Goal: Ask a question: Seek information or help from site administrators or community

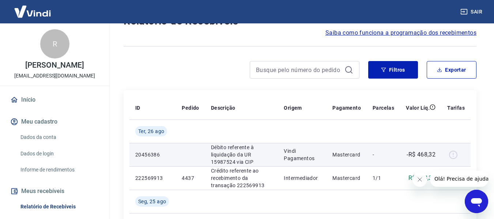
scroll to position [146, 0]
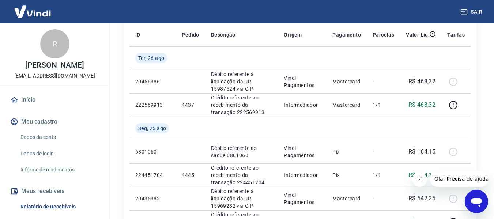
click at [418, 180] on icon "Fechar mensagem da empresa" at bounding box center [420, 180] width 6 height 6
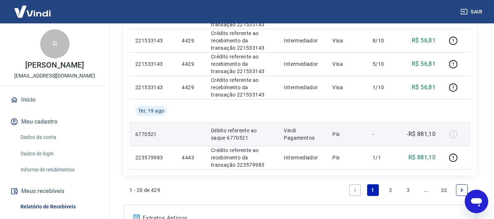
scroll to position [656, 0]
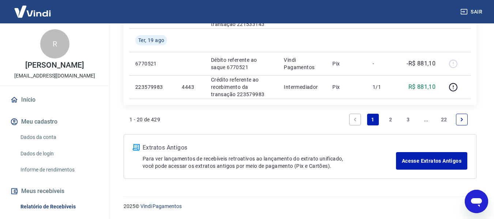
click at [391, 120] on link "2" at bounding box center [391, 120] width 12 height 12
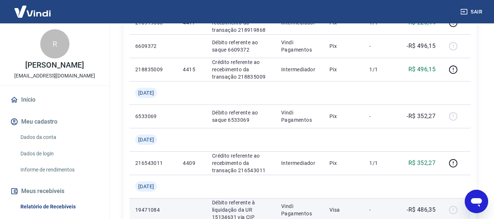
scroll to position [843, 0]
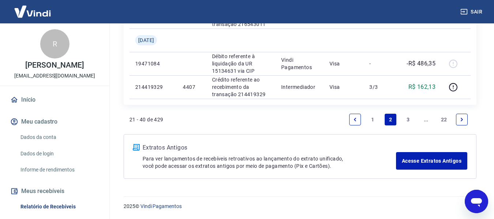
click at [352, 117] on link "Previous page" at bounding box center [355, 120] width 12 height 12
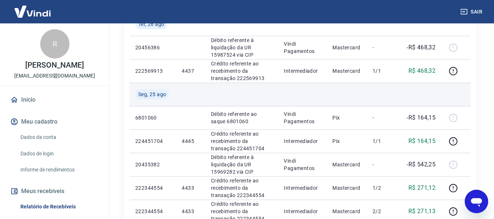
scroll to position [144, 0]
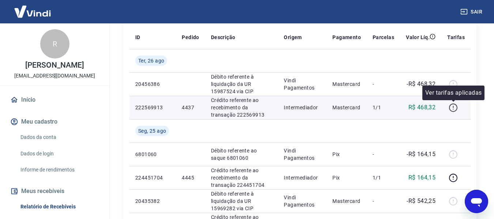
click at [454, 110] on icon "button" at bounding box center [453, 107] width 9 height 9
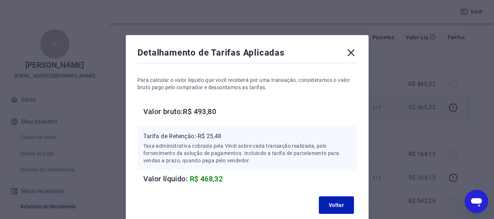
scroll to position [107, 0]
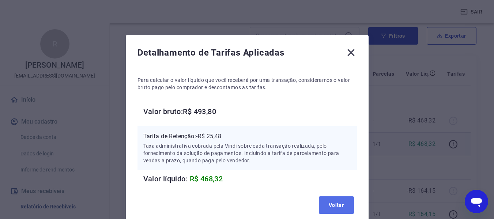
click at [336, 204] on button "Voltar" at bounding box center [336, 205] width 35 height 18
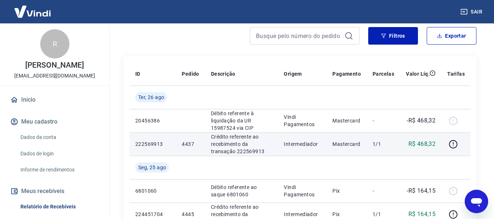
scroll to position [144, 0]
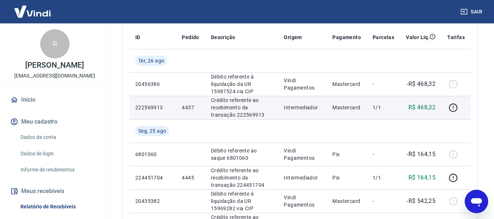
click at [479, 199] on icon "Abrir janela de mensagens" at bounding box center [476, 202] width 11 height 9
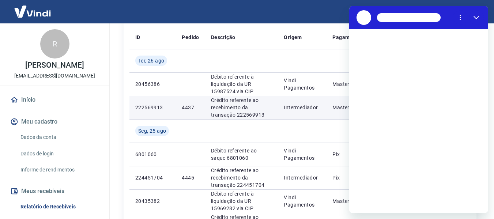
scroll to position [0, 0]
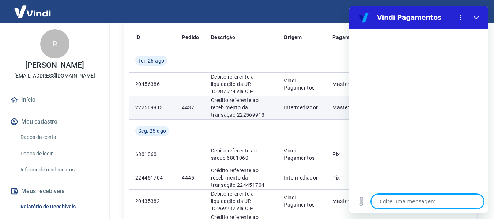
click at [389, 204] on textarea at bounding box center [427, 201] width 113 height 15
type textarea "E"
type textarea "x"
type textarea "Es"
type textarea "x"
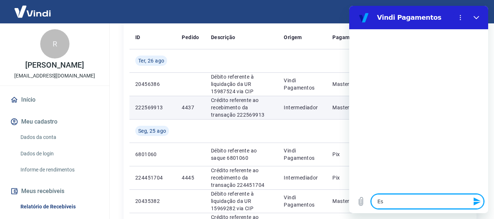
type textarea "Est"
type textarea "x"
type textarea "Es"
type textarea "x"
type textarea "E"
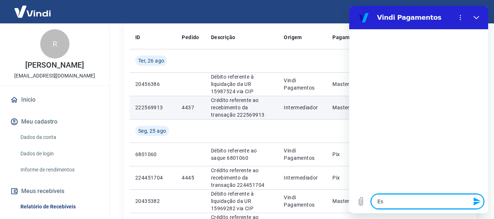
type textarea "x"
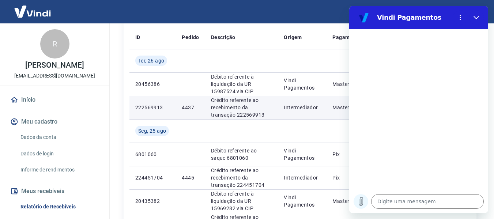
click at [361, 203] on icon "Carregar arquivo" at bounding box center [361, 201] width 9 height 9
click at [359, 201] on icon "Carregar arquivo" at bounding box center [361, 201] width 9 height 9
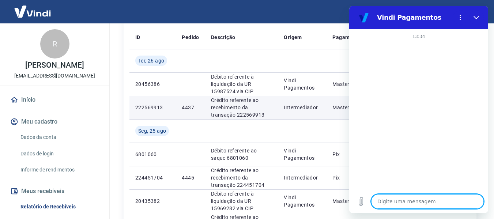
type textarea "x"
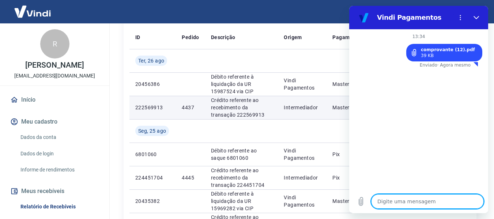
scroll to position [253, 0]
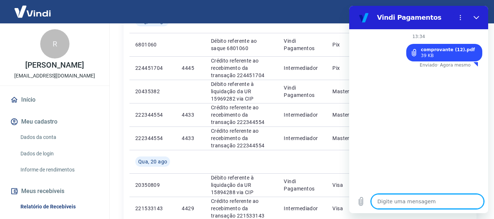
click at [398, 203] on textarea at bounding box center [427, 201] width 113 height 15
type textarea "E"
type textarea "x"
type textarea "Es"
type textarea "x"
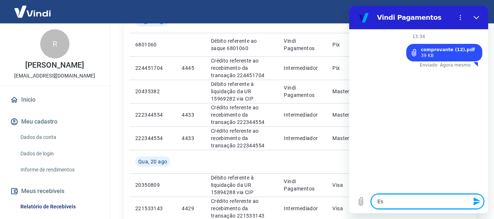
type textarea "Ess"
type textarea "x"
type textarea "Esse"
type textarea "x"
type textarea "Esse"
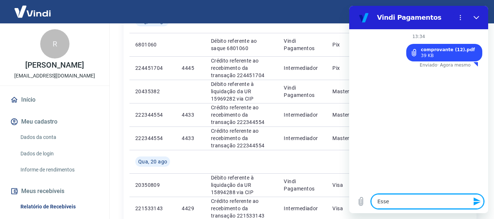
type textarea "x"
type textarea "Esse c"
type textarea "x"
type textarea "Esse co"
type textarea "x"
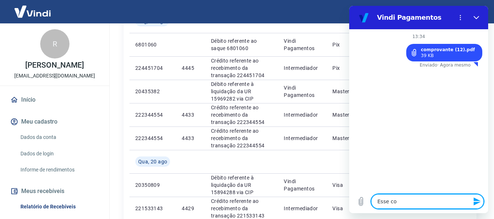
type textarea "Esse com"
type textarea "x"
type textarea "Esse comp"
type textarea "x"
type textarea "Esse compr"
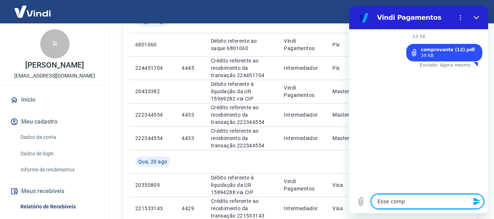
type textarea "x"
type textarea "Esse compro"
type textarea "x"
type textarea "Esse comprov"
type textarea "x"
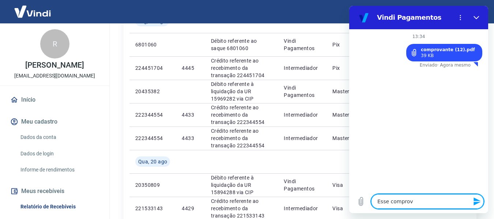
type textarea "Esse comprova"
type textarea "x"
type textarea "Esse comprovan"
type textarea "x"
type textarea "Esse comprovant"
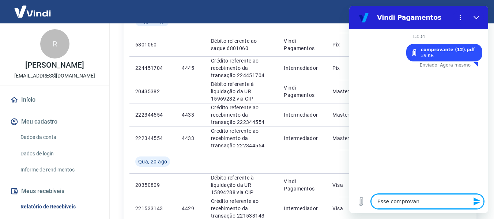
type textarea "x"
type textarea "Esse comprovante"
type textarea "x"
type textarea "Esse comprovante"
type textarea "x"
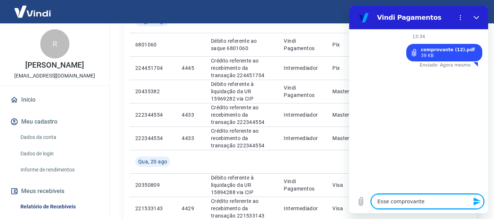
type textarea "Esse comprovante s"
type textarea "x"
type textarea "Esse comprovante se"
type textarea "x"
type textarea "Esse comprovante se"
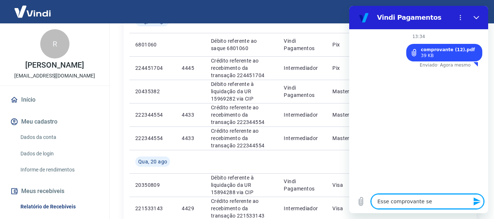
type textarea "x"
type textarea "Esse comprovante se r"
type textarea "x"
type textarea "Esse comprovante se re"
type textarea "x"
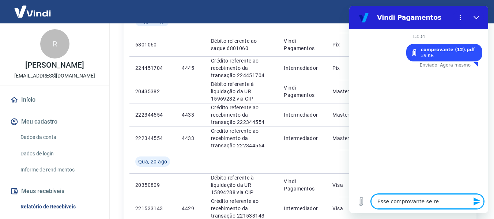
type textarea "Esse comprovante se ref"
type textarea "x"
type textarea "Esse comprovante se refe"
type textarea "x"
type textarea "Esse comprovante se refer"
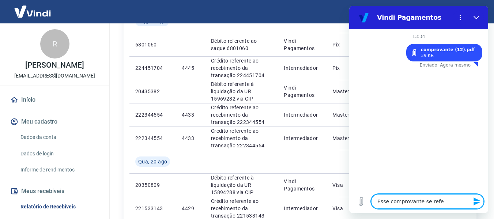
type textarea "x"
type textarea "Esse comprovante se refere"
type textarea "x"
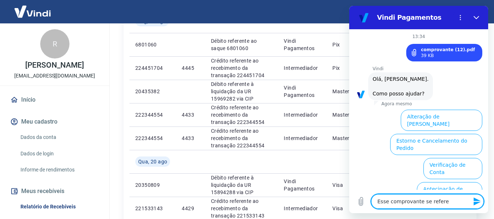
scroll to position [70, 0]
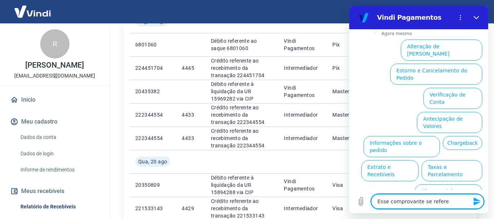
type textarea "Esse comprovante se refer"
type textarea "x"
type textarea "Esse comprovante se refe"
type textarea "x"
type textarea "Esse comprovante se ref"
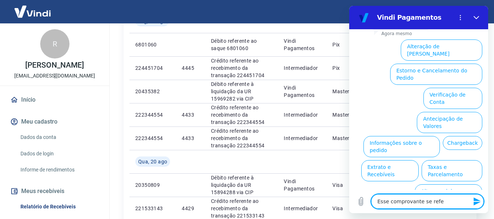
type textarea "x"
type textarea "Esse comprovante se refe"
type textarea "x"
type textarea "Esse comprovante se refer"
type textarea "x"
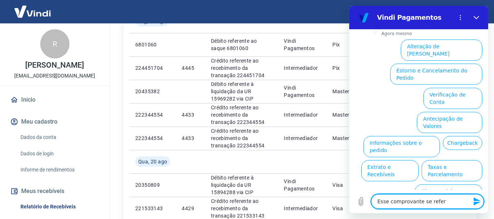
type textarea "Esse comprovante se refere"
type textarea "x"
type textarea "Esse comprovante se refere"
type textarea "x"
type textarea "Esse comprovante se refere a"
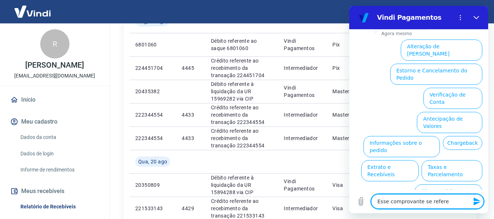
type textarea "x"
type textarea "Esse comprovante se refere a"
type textarea "x"
type textarea "Esse comprovante se refere a q"
type textarea "x"
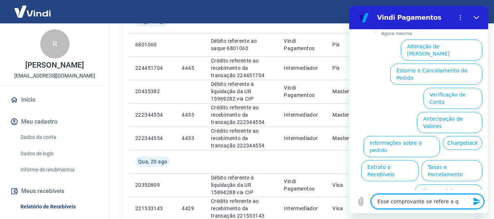
type textarea "Esse comprovante se refere a qu"
type textarea "x"
type textarea "Esse comprovante se refere a qua"
type textarea "x"
type textarea "Esse comprovante se refere a quai"
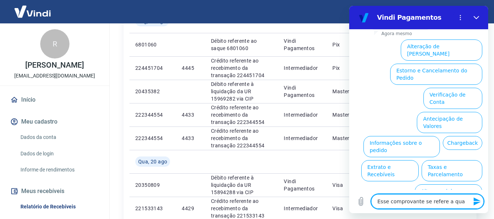
type textarea "x"
type textarea "Esse comprovante se refere a quais"
type textarea "x"
type textarea "Esse comprovante se refere a quais"
type textarea "x"
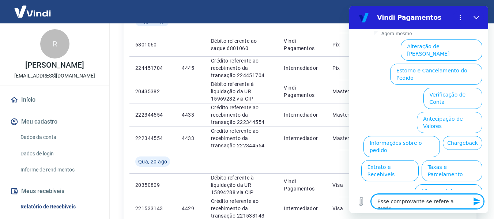
type textarea "Esse comprovante se refere a quais v"
type textarea "x"
type textarea "Esse comprovante se refere a quais ve"
type textarea "x"
type textarea "Esse comprovante se refere a quais ven"
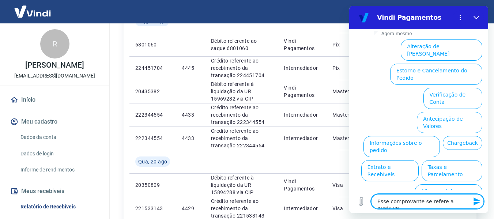
type textarea "x"
type textarea "Esse comprovante se refere a quais vend"
type textarea "x"
type textarea "Esse comprovante se refere a quais venda"
type textarea "x"
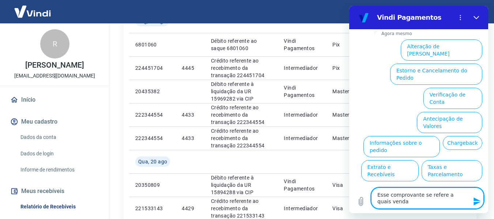
type textarea "Esse comprovante se refere a quais vendas"
type textarea "x"
type textarea "Esse comprovante se refere a quais vendas?"
type textarea "x"
type textarea "Esse comprovante se refere a quais vendas?"
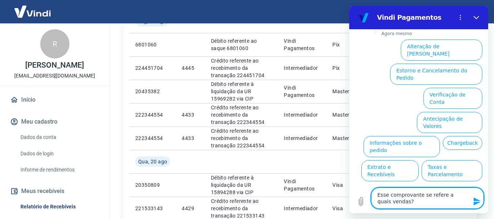
type textarea "x"
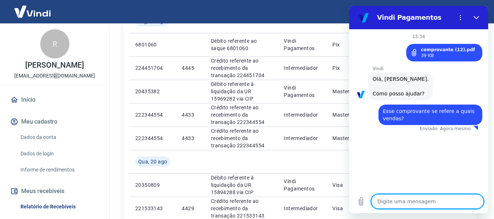
type textarea "x"
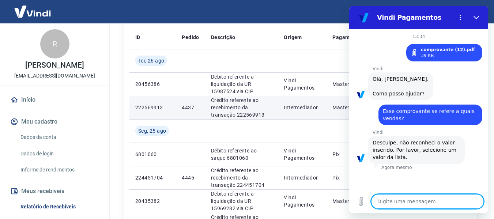
scroll to position [327, 0]
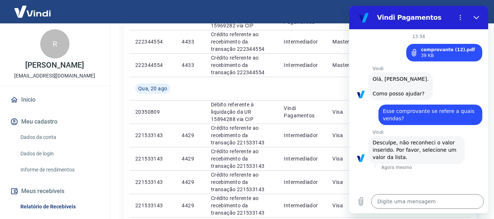
click at [417, 159] on div "Vindi diz: Desculpe, não reconheci o valor inserido. Por favor, selecione um va…" at bounding box center [416, 150] width 97 height 28
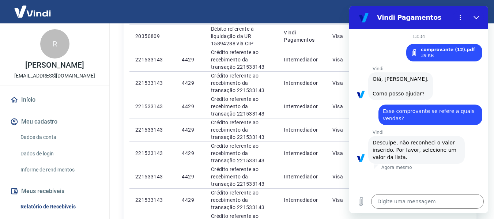
scroll to position [549, 0]
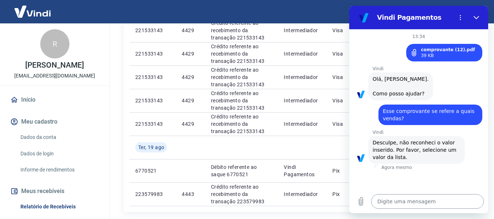
click at [404, 205] on textarea at bounding box center [427, 201] width 113 height 15
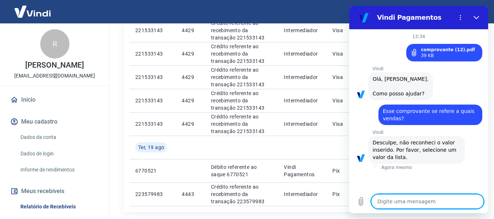
type textarea "q"
type textarea "x"
type textarea "qu"
type textarea "x"
type textarea "qua"
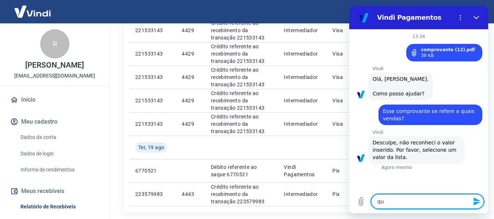
type textarea "x"
type textarea "qual"
type textarea "x"
type textarea "qual"
type textarea "x"
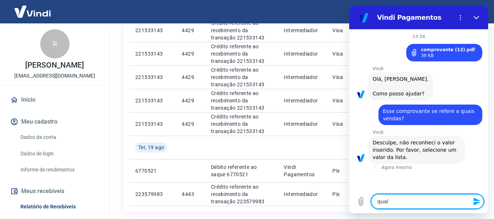
type textarea "qual l"
type textarea "x"
type textarea "qual li"
type textarea "x"
type textarea "qual lis"
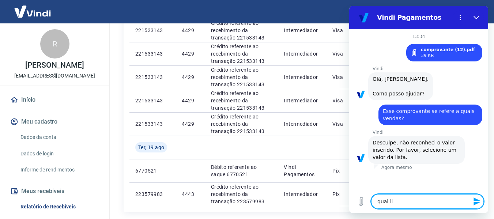
type textarea "x"
type textarea "qual list"
type textarea "x"
type textarea "qual lista"
type textarea "x"
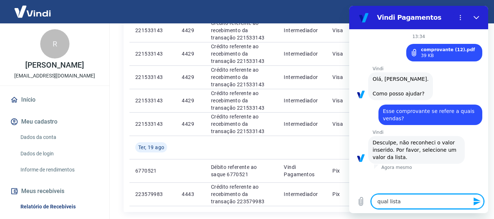
type textarea "qual lista?"
type textarea "x"
type textarea "qual lista?"
type textarea "x"
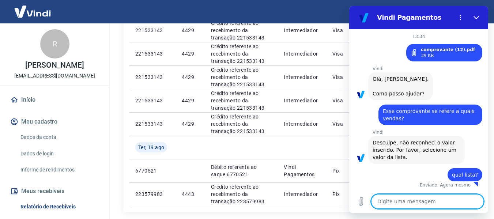
type textarea "x"
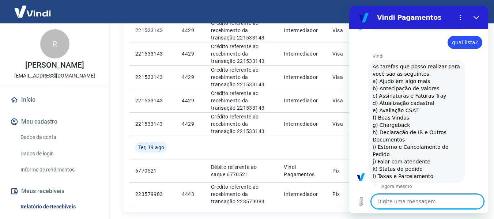
scroll to position [134, 0]
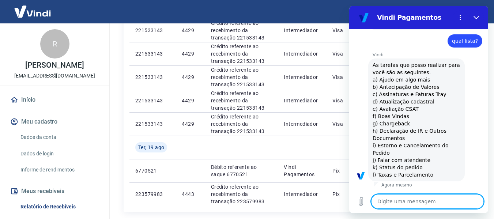
type textarea "j"
type textarea "x"
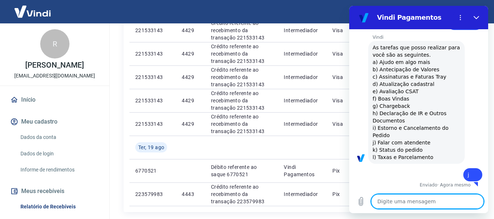
type textarea "x"
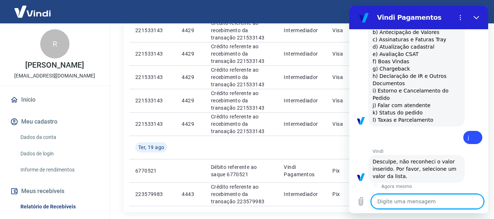
scroll to position [190, 0]
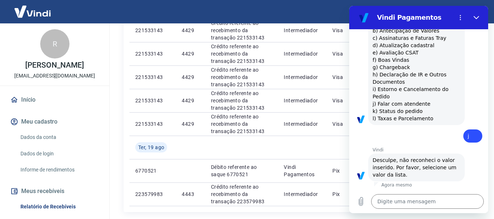
drag, startPoint x: 425, startPoint y: 103, endPoint x: 370, endPoint y: 103, distance: 55.6
click at [370, 103] on div "Vindi diz: As tarefas que posso realizar para você são as seguintes. a) Ajudo e…" at bounding box center [416, 63] width 97 height 123
copy span "j) Falar com atendente"
click at [408, 203] on textarea at bounding box center [427, 201] width 113 height 15
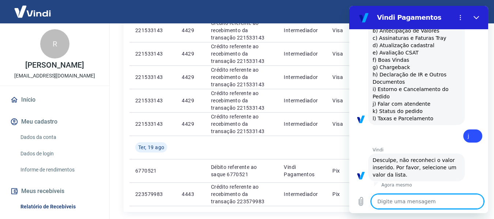
paste textarea "j) Falar com atendente"
type textarea "j) Falar com atendente"
type textarea "x"
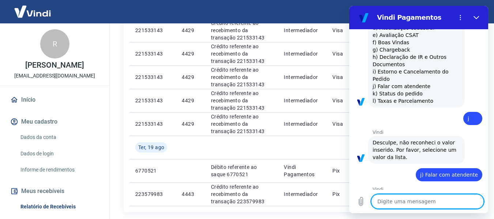
type textarea "x"
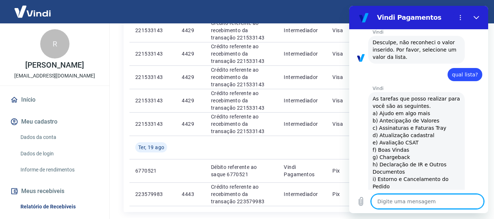
scroll to position [137, 0]
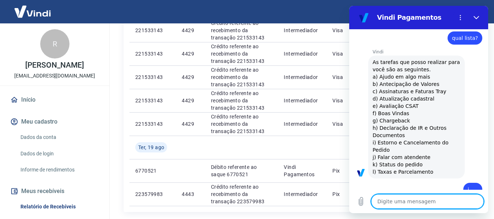
click at [389, 199] on textarea at bounding box center [427, 201] width 113 height 15
type textarea "1"
type textarea "x"
type textarea "10"
type textarea "x"
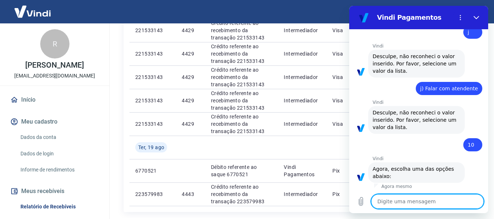
scroll to position [447, 0]
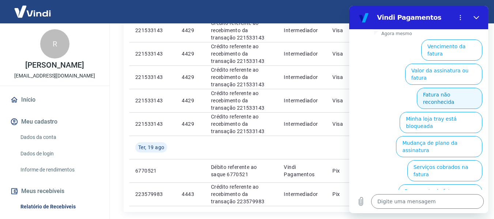
click at [423, 88] on button "Fatura não reconhecida" at bounding box center [449, 98] width 65 height 21
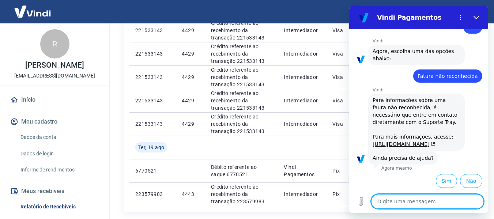
scroll to position [441, 0]
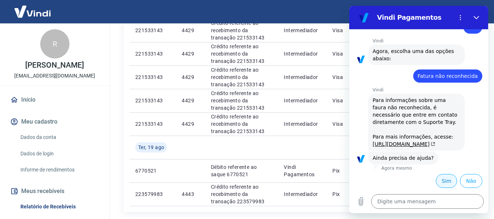
click at [439, 186] on button "Sim" at bounding box center [446, 181] width 21 height 14
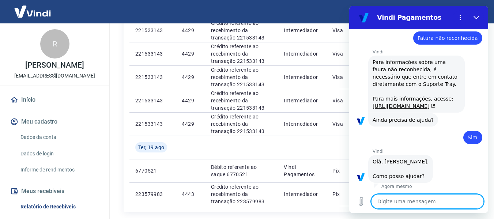
scroll to position [632, 0]
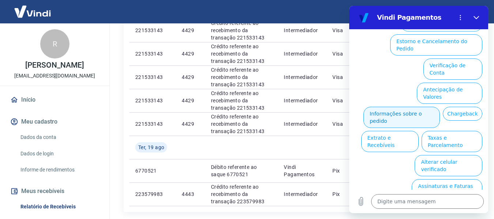
click at [406, 111] on button "Informações sobre o pedido" at bounding box center [401, 117] width 76 height 21
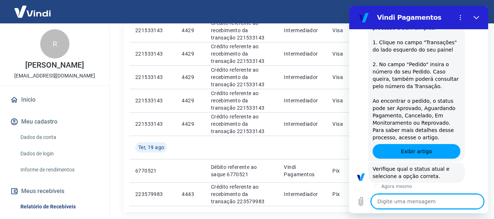
scroll to position [758, 0]
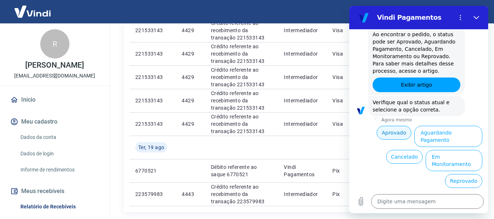
click at [384, 140] on button "Aprovado" at bounding box center [394, 133] width 35 height 14
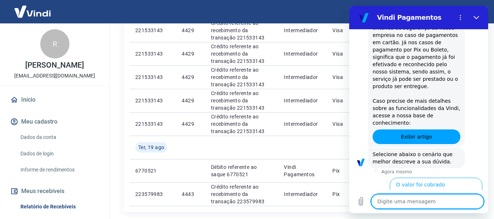
scroll to position [979, 0]
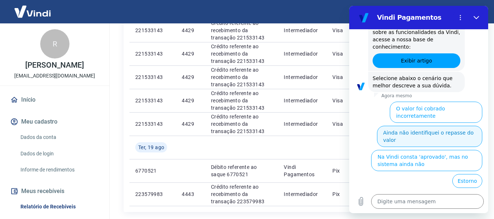
click at [424, 139] on button "Ainda não identifiquei o repasse do valor" at bounding box center [429, 136] width 105 height 21
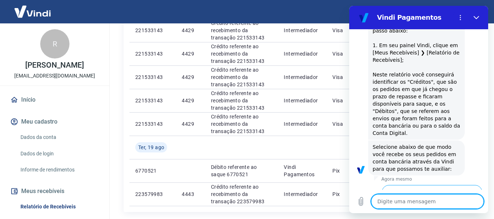
scroll to position [1169, 0]
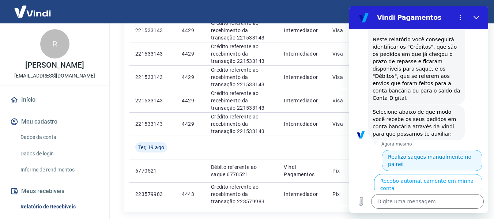
click at [391, 161] on button "Realizo saques manualmente no painel" at bounding box center [432, 160] width 101 height 21
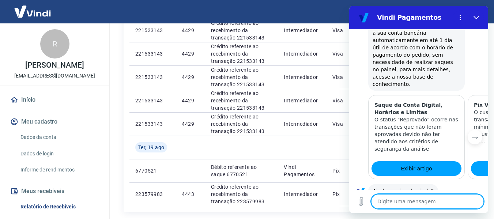
scroll to position [1513, 0]
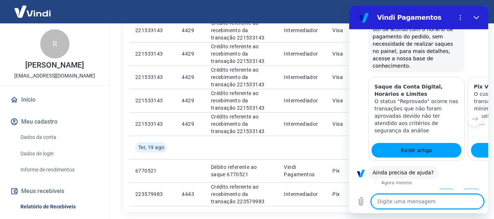
click at [437, 189] on button "Sim" at bounding box center [446, 196] width 21 height 14
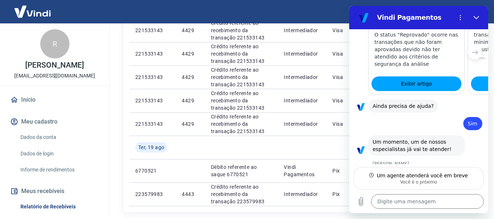
scroll to position [1579, 0]
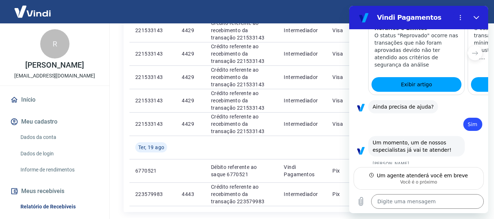
type textarea "x"
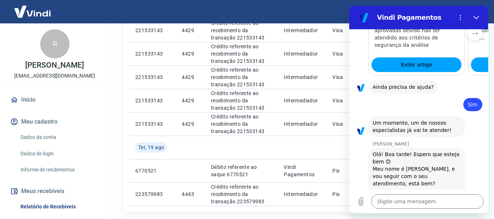
scroll to position [1600, 0]
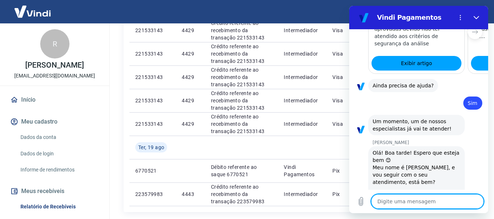
click at [408, 197] on textarea at bounding box center [427, 201] width 113 height 15
type textarea "E"
type textarea "x"
type textarea "Ei"
type textarea "x"
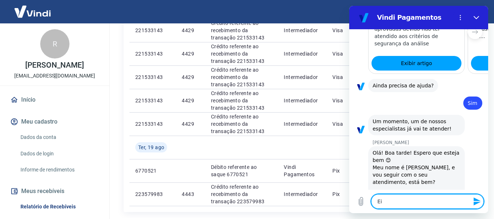
type textarea "Ei,"
type textarea "x"
type textarea "Ei,"
type textarea "x"
type textarea "Ei, b"
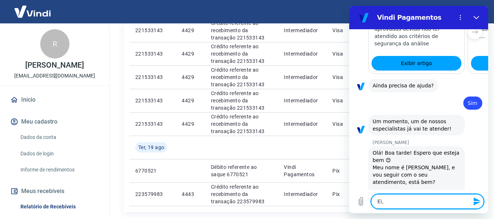
type textarea "x"
type textarea "Ei, bo"
type textarea "x"
type textarea "Ei, boa"
type textarea "x"
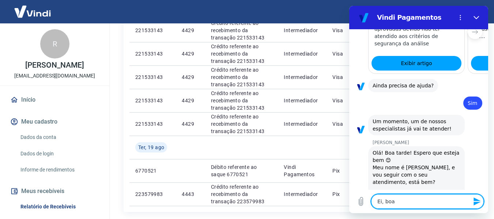
type textarea "Ei, boa"
type textarea "x"
type textarea "Ei, boa t"
type textarea "x"
type textarea "Ei, boa ta"
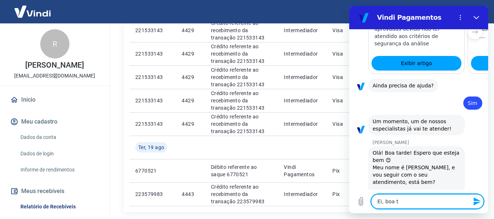
type textarea "x"
type textarea "Ei, boa tar"
type textarea "x"
type textarea "Ei, boa tard"
type textarea "x"
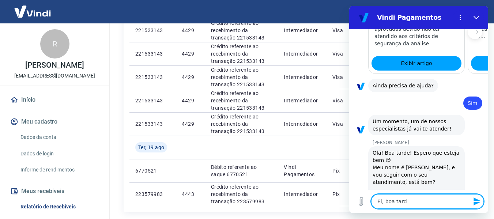
type textarea "Ei, boa tarde"
type textarea "x"
type textarea "Ei, boa tarde"
type textarea "x"
type textarea "Ei, boa tarde M"
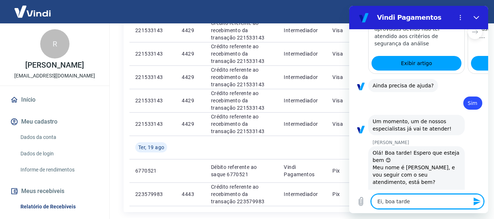
type textarea "x"
type textarea "Ei, boa tarde MA"
type textarea "x"
type textarea "Ei, boa tarde MAr"
type textarea "x"
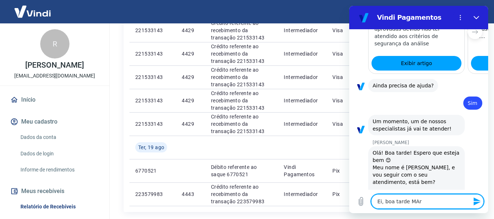
type textarea "Ei, boa tarde MA"
type textarea "x"
type textarea "Ei, boa tarde M"
type textarea "x"
type textarea "Ei, boa tarde Ma"
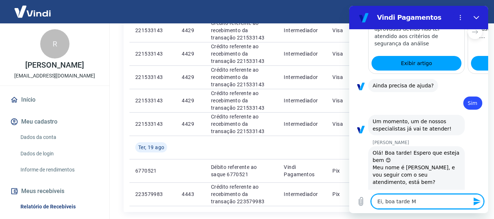
type textarea "x"
type textarea "Ei, boa tarde Mar"
type textarea "x"
type textarea "Ei, boa tarde Marc"
type textarea "x"
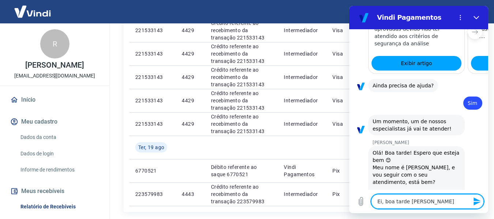
type textarea "Ei, boa tarde Marce"
type textarea "x"
type textarea "Ei, boa tarde Marcel"
type textarea "x"
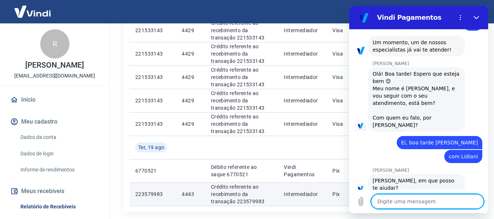
scroll to position [1681, 0]
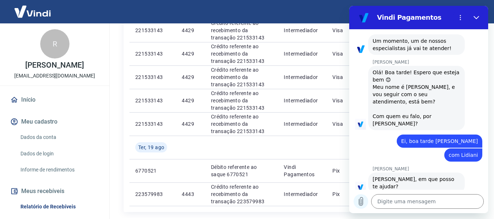
click at [361, 202] on icon "Carregar arquivo" at bounding box center [361, 201] width 9 height 9
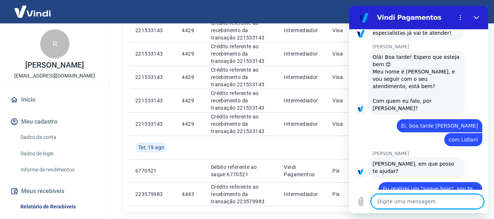
scroll to position [1698, 0]
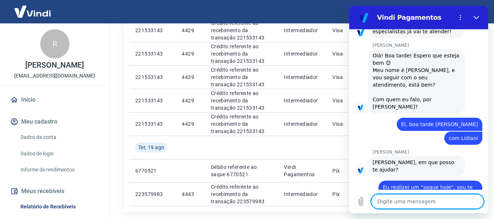
click at [407, 201] on textarea at bounding box center [427, 201] width 113 height 15
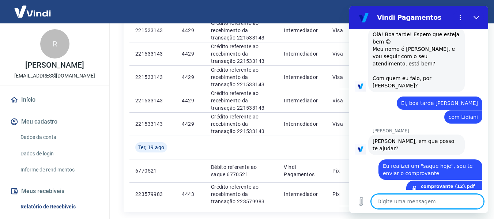
scroll to position [1720, 0]
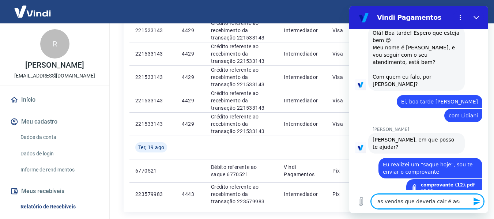
drag, startPoint x: 452, startPoint y: 202, endPoint x: 355, endPoint y: 193, distance: 97.3
click at [355, 193] on div "Digite uma mensagem as vendas que deveria cair é as: x" at bounding box center [418, 201] width 139 height 23
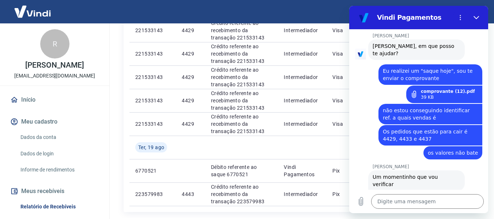
scroll to position [1815, 0]
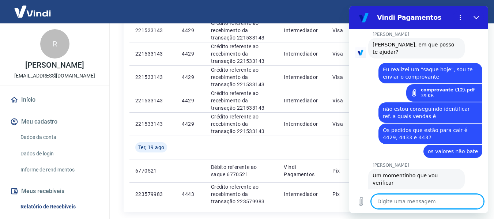
click at [418, 199] on textarea at bounding box center [427, 201] width 113 height 15
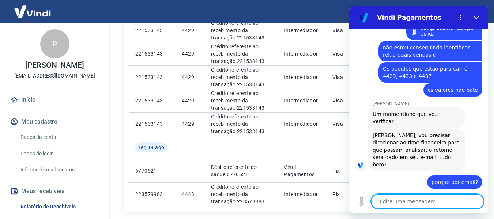
scroll to position [1878, 0]
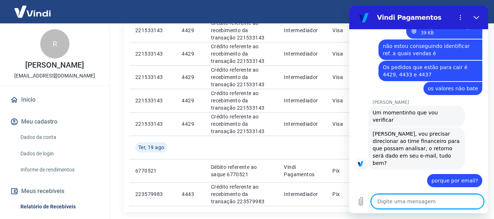
click at [382, 203] on textarea at bounding box center [427, 201] width 113 height 15
paste textarea "3rimports.adm@gmail.com"
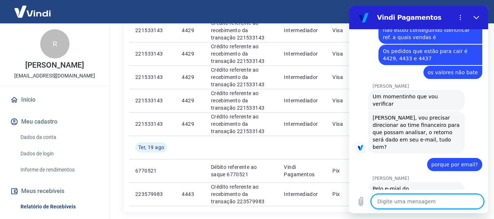
scroll to position [1896, 0]
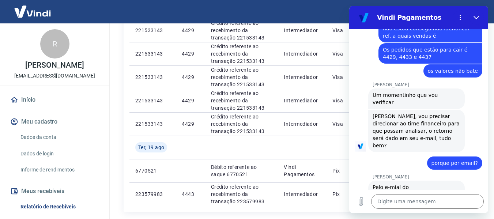
click at [472, 180] on div "Marcele dos Santos diz: Pelo e-mial do cadastro 3rdieselsite@gmail.com" at bounding box center [421, 194] width 133 height 29
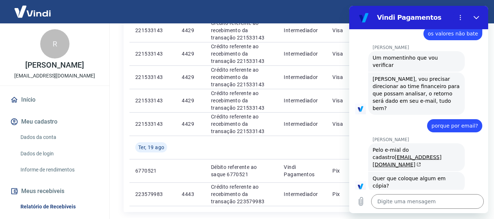
scroll to position [1934, 0]
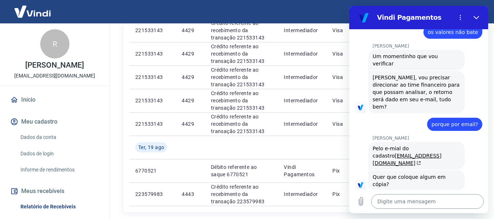
click at [416, 201] on textarea at bounding box center [427, 201] width 113 height 15
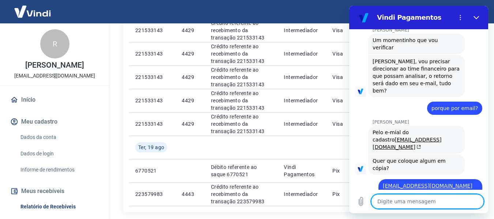
scroll to position [1952, 0]
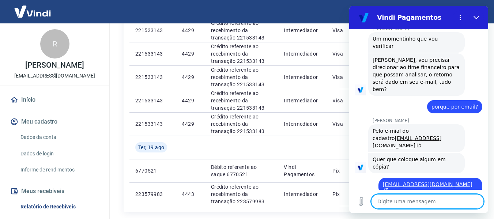
click at [391, 203] on textarea at bounding box center [427, 201] width 113 height 15
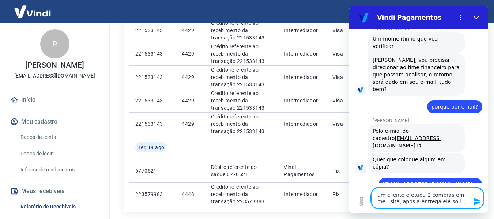
drag, startPoint x: 445, startPoint y: 201, endPoint x: 370, endPoint y: 194, distance: 74.6
click at [370, 194] on div "Digite uma mensagem um cliente efetuou 2 compras em meu site, após a entrega el…" at bounding box center [418, 198] width 139 height 30
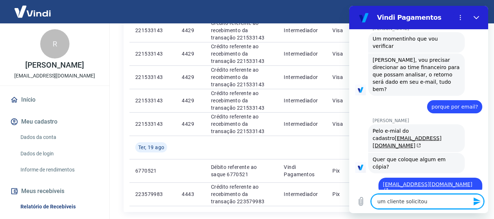
paste textarea "Chargeback"
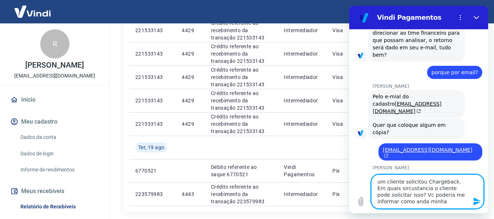
scroll to position [1986, 0]
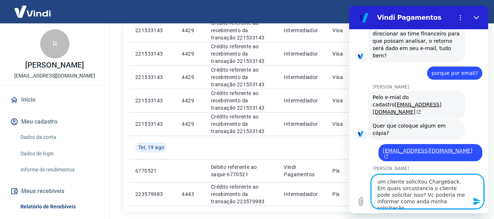
drag, startPoint x: 452, startPoint y: 203, endPoint x: 423, endPoint y: 202, distance: 29.6
click at [423, 202] on textarea "um cliente solicitou Chargeback. Em quais sircustancia o cliente pode solicitar…" at bounding box center [427, 191] width 113 height 34
click at [449, 200] on textarea "um cliente solicitou Chargeback. Em quais circunstancia o cliente pode solicita…" at bounding box center [427, 191] width 113 height 34
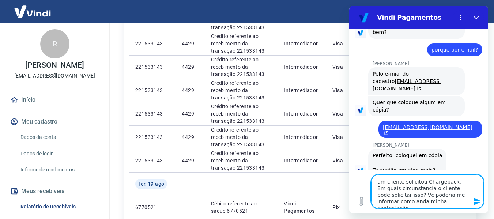
scroll to position [2011, 0]
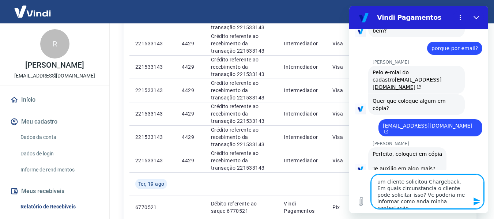
drag, startPoint x: 444, startPoint y: 201, endPoint x: 439, endPoint y: 202, distance: 5.6
click at [439, 202] on textarea "um cliente solicitou Chargeback. Em quais circunstancia o cliente pode solicita…" at bounding box center [427, 191] width 113 height 34
drag, startPoint x: 452, startPoint y: 201, endPoint x: 377, endPoint y: 183, distance: 77.9
click at [377, 183] on textarea "um cliente solicitou Chargeback. Em quais circunstancia o cliente pode solicita…" at bounding box center [427, 191] width 113 height 34
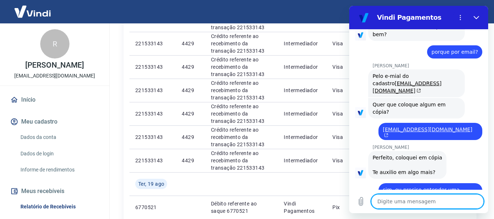
scroll to position [2008, 0]
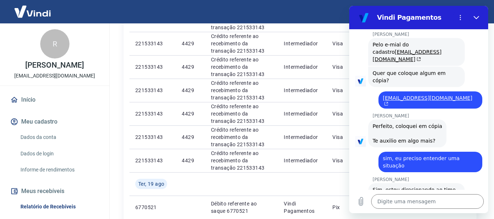
scroll to position [2040, 0]
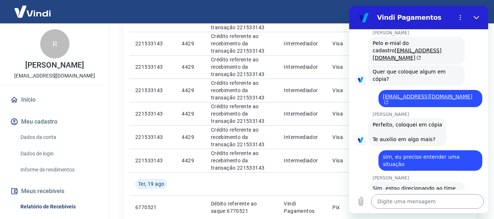
click at [425, 200] on textarea at bounding box center [427, 201] width 113 height 15
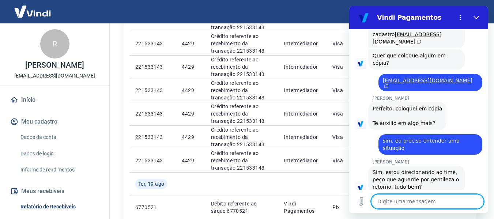
scroll to position [2057, 0]
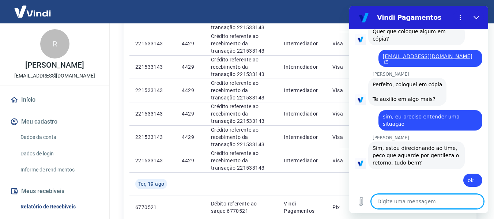
scroll to position [2081, 0]
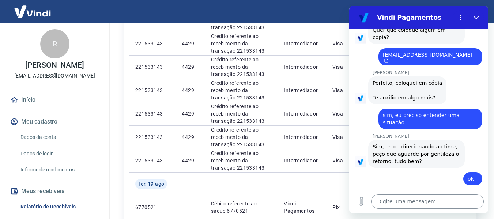
drag, startPoint x: 391, startPoint y: 201, endPoint x: 385, endPoint y: 200, distance: 6.0
click at [391, 201] on textarea at bounding box center [427, 201] width 113 height 15
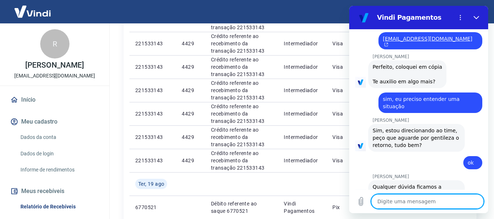
scroll to position [2099, 0]
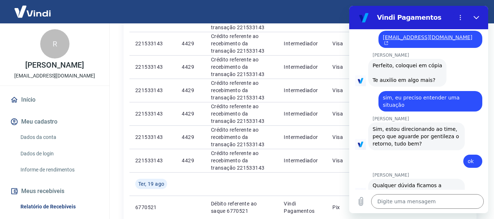
click at [419, 203] on textarea at bounding box center [427, 201] width 113 height 15
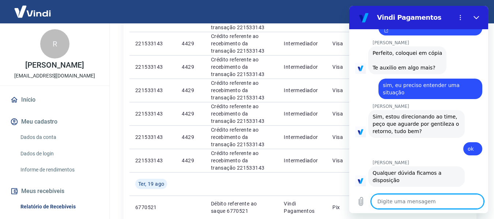
scroll to position [2113, 0]
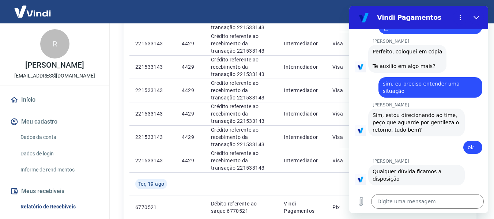
click at [462, 19] on icon "Menu de opções" at bounding box center [460, 18] width 6 height 6
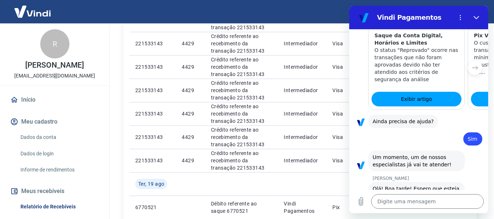
scroll to position [1491, 0]
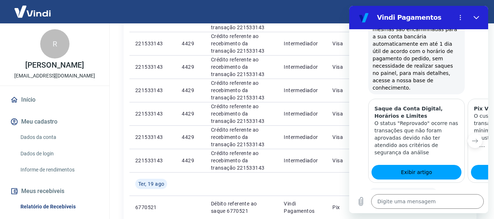
click at [472, 138] on icon "Próximo item" at bounding box center [475, 141] width 6 height 6
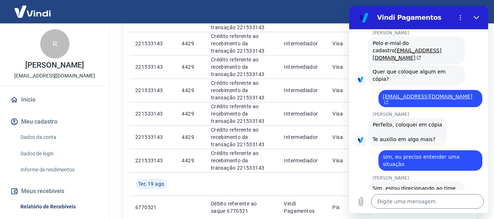
scroll to position [2113, 0]
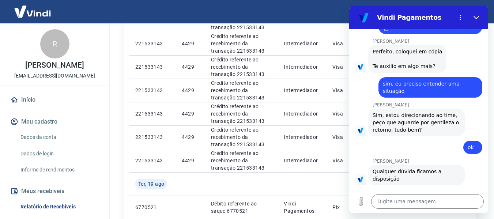
click at [472, 18] on button "Fechar" at bounding box center [476, 17] width 15 height 15
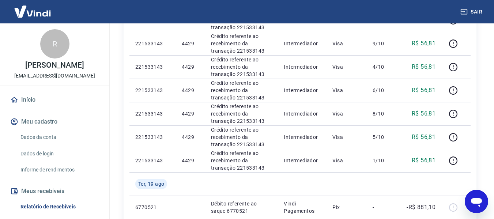
click at [478, 204] on icon "Abrir janela de mensagens" at bounding box center [476, 201] width 13 height 13
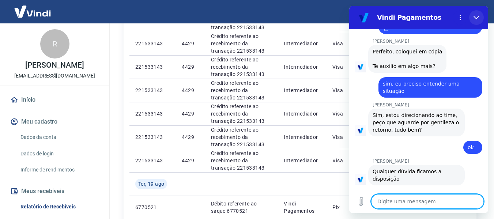
click at [476, 13] on button "Fechar" at bounding box center [476, 17] width 15 height 15
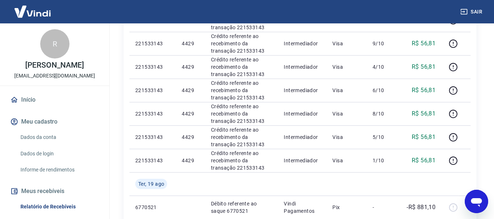
click at [481, 200] on icon "Abrir janela de mensagens" at bounding box center [476, 202] width 11 height 9
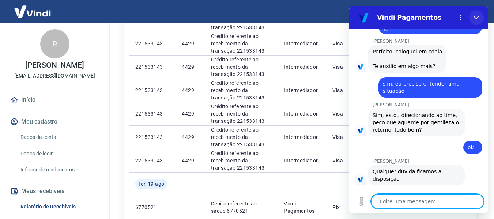
click at [481, 19] on button "Fechar" at bounding box center [476, 17] width 15 height 15
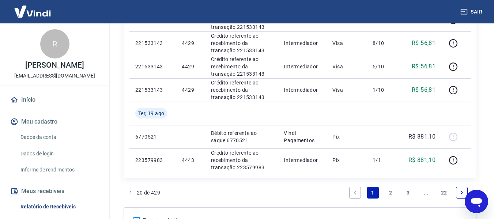
scroll to position [509, 0]
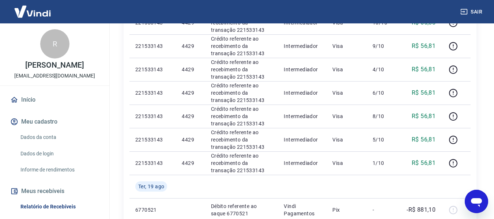
click at [473, 203] on icon "Abrir janela de mensagens" at bounding box center [476, 202] width 11 height 9
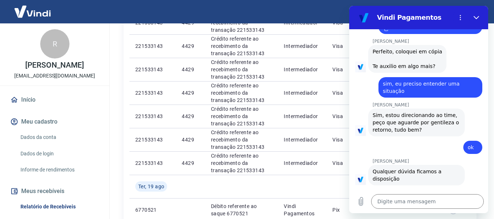
click at [383, 206] on textarea at bounding box center [427, 201] width 113 height 15
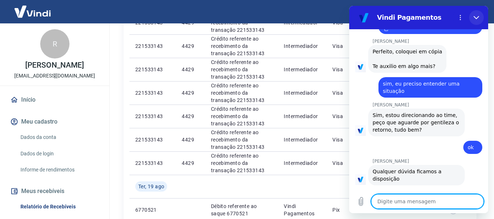
click at [479, 13] on button "Fechar" at bounding box center [476, 17] width 15 height 15
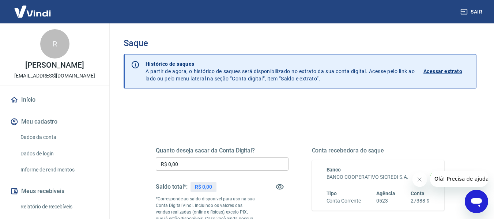
scroll to position [110, 0]
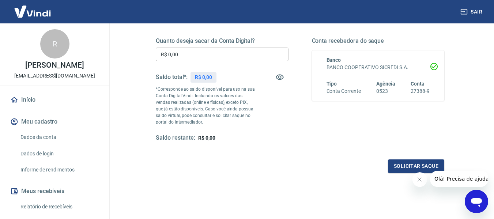
click at [417, 182] on icon "Fechar mensagem da empresa" at bounding box center [420, 180] width 6 height 6
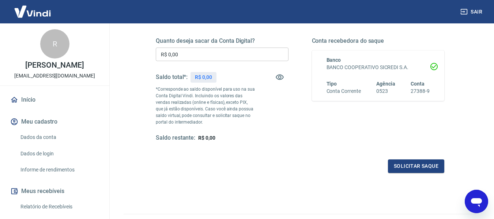
click at [236, 102] on p "*Corresponde ao saldo disponível para uso na sua Conta Digital Vindi. Incluindo…" at bounding box center [205, 105] width 99 height 39
click at [281, 78] on icon "button" at bounding box center [279, 77] width 9 height 9
drag, startPoint x: 40, startPoint y: 206, endPoint x: 45, endPoint y: 203, distance: 6.1
click at [40, 206] on link "Relatório de Recebíveis" at bounding box center [59, 206] width 83 height 15
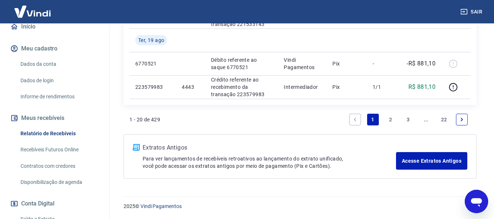
scroll to position [146, 0]
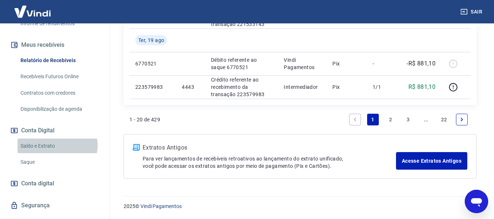
click at [57, 145] on link "Saldo e Extrato" at bounding box center [59, 146] width 83 height 15
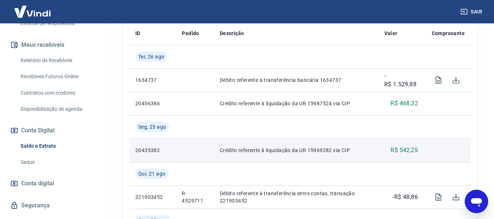
scroll to position [256, 0]
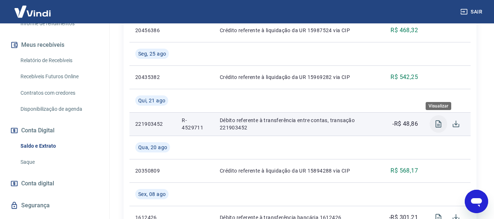
click at [440, 125] on icon "Visualizar" at bounding box center [438, 124] width 9 height 9
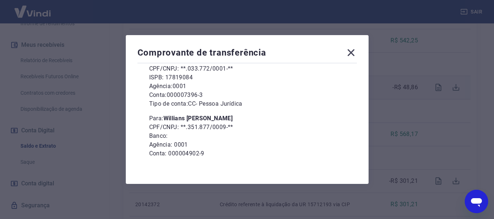
scroll to position [103, 0]
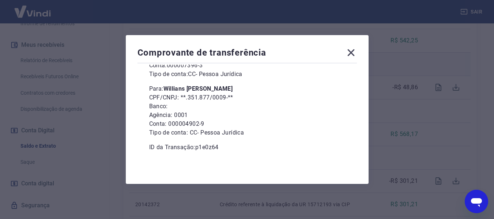
click at [355, 56] on icon at bounding box center [351, 53] width 12 height 12
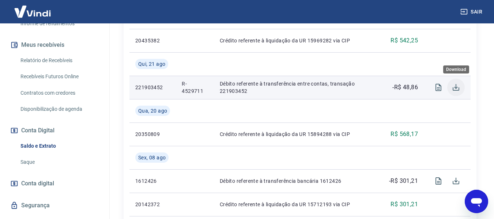
click at [460, 89] on icon "Download" at bounding box center [456, 87] width 9 height 9
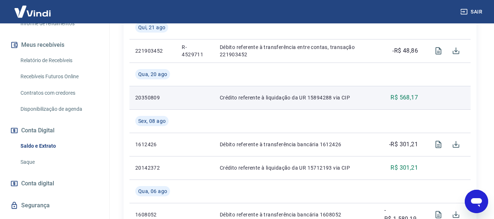
scroll to position [293, 0]
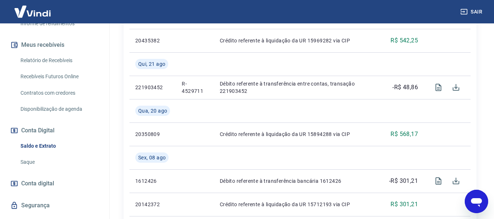
click at [472, 201] on icon "Abrir janela de mensagens" at bounding box center [476, 202] width 11 height 9
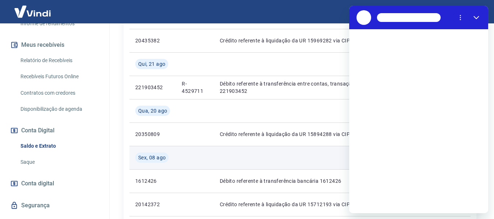
scroll to position [0, 0]
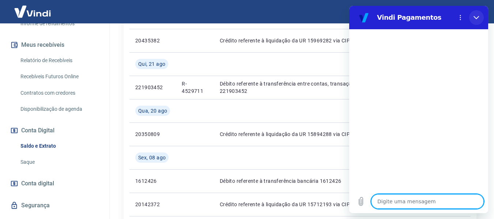
click at [477, 16] on icon "Fechar" at bounding box center [477, 18] width 6 height 6
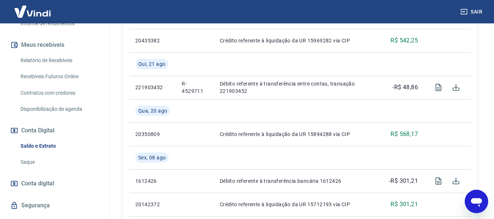
click at [472, 200] on icon "Abrir janela de mensagens" at bounding box center [476, 202] width 11 height 9
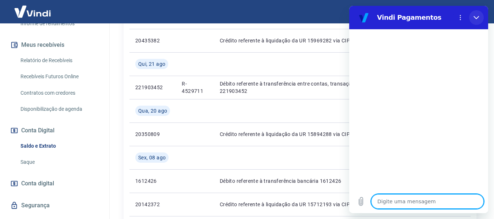
drag, startPoint x: 476, startPoint y: 16, endPoint x: 815, endPoint y: 30, distance: 339.3
click at [476, 16] on icon "Fechar" at bounding box center [477, 18] width 6 height 6
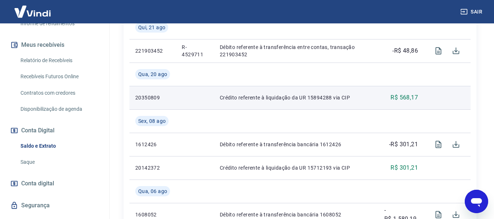
scroll to position [219, 0]
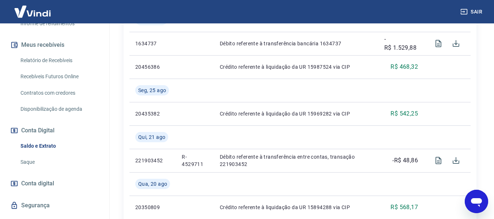
click at [470, 202] on icon "Abrir janela de mensagens" at bounding box center [476, 201] width 13 height 13
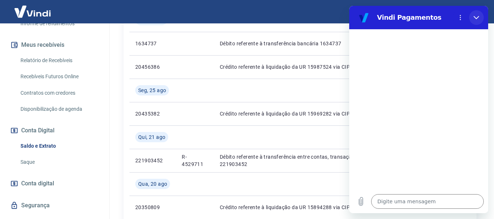
click at [477, 14] on button "Fechar" at bounding box center [476, 17] width 15 height 15
type textarea "x"
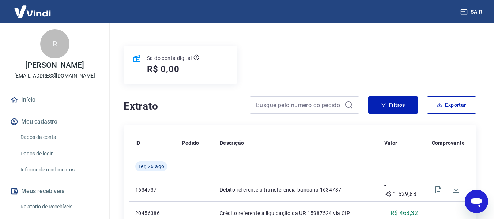
scroll to position [0, 0]
